Goal: Transaction & Acquisition: Purchase product/service

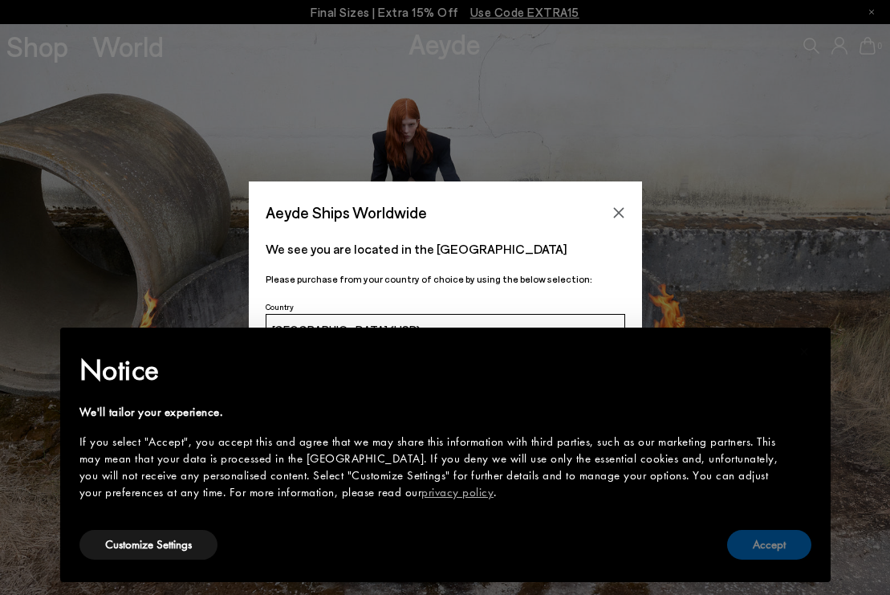
click at [763, 541] on button "Accept" at bounding box center [769, 545] width 84 height 30
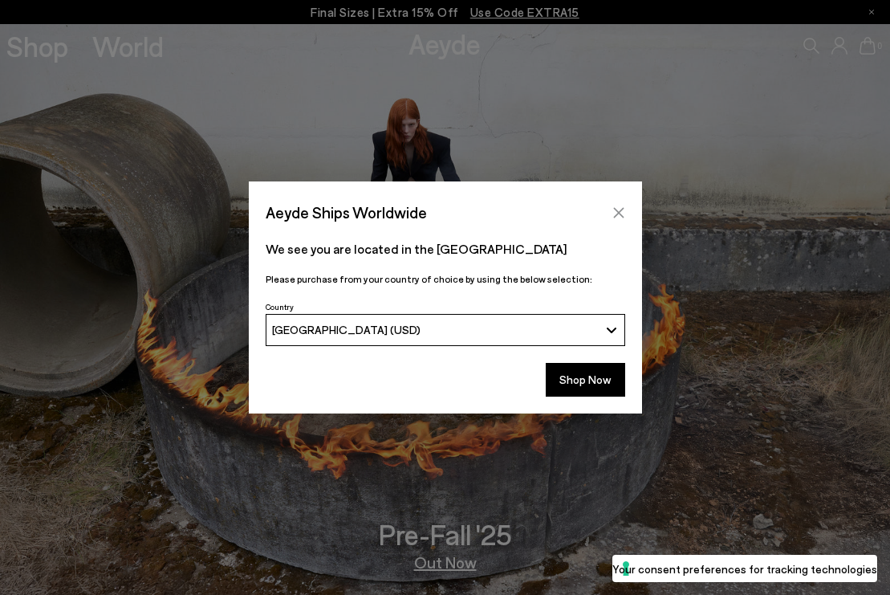
click at [623, 213] on icon "Close" at bounding box center [618, 212] width 13 height 13
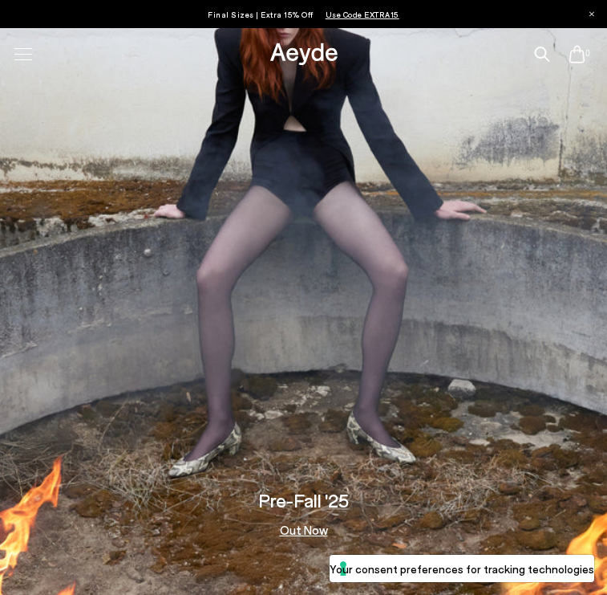
click at [19, 49] on div at bounding box center [23, 54] width 34 height 28
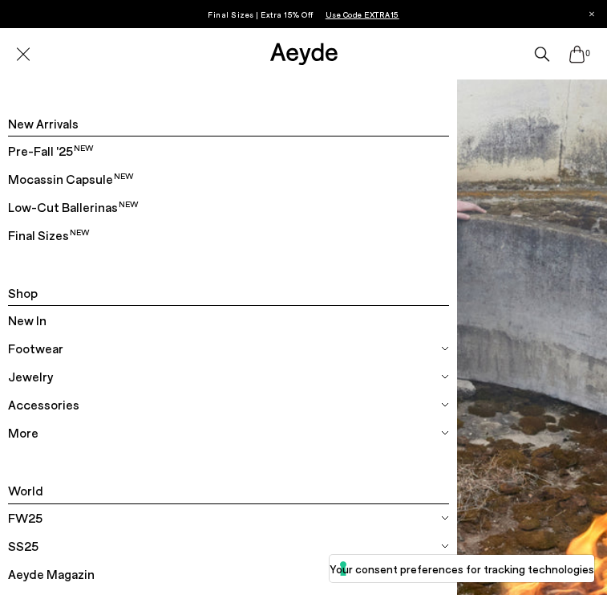
click at [24, 349] on span "Footwear" at bounding box center [35, 348] width 55 height 21
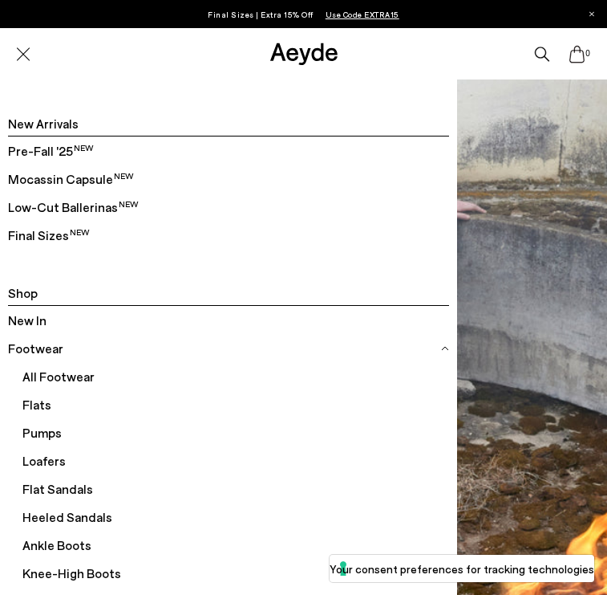
click at [43, 378] on span "All Footwear" at bounding box center [235, 376] width 427 height 28
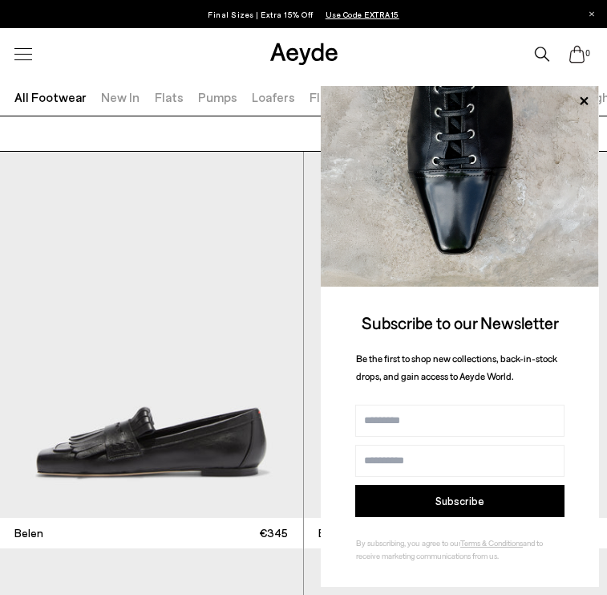
scroll to position [1358, 0]
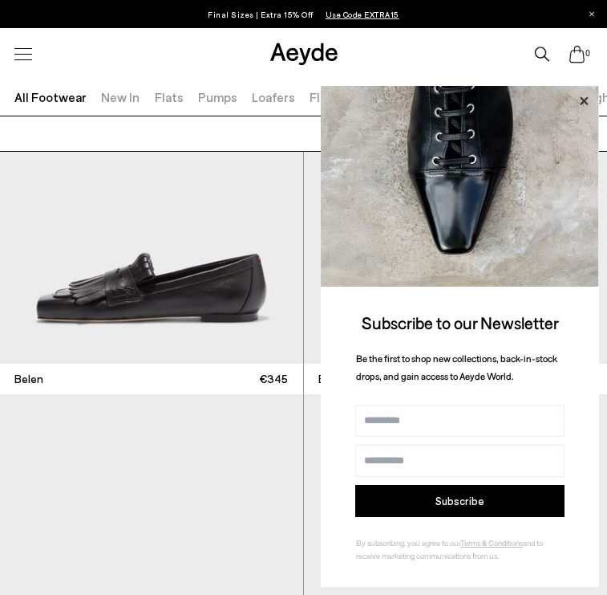
click at [578, 99] on icon at bounding box center [584, 101] width 21 height 21
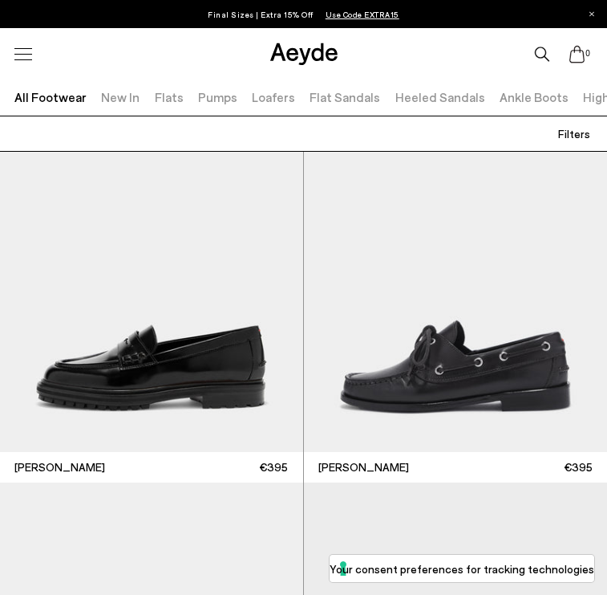
scroll to position [3677, 0]
